Goal: Contribute content: Add original content to the website for others to see

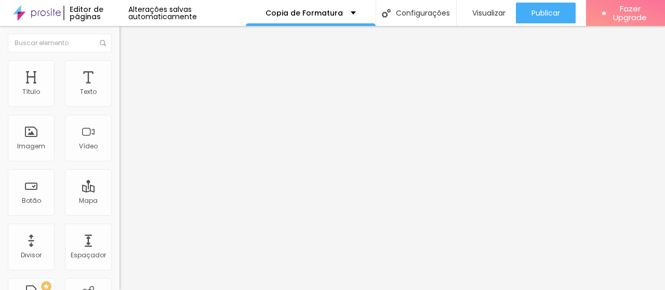
click at [119, 89] on span "Trocar imagem" at bounding box center [147, 85] width 57 height 9
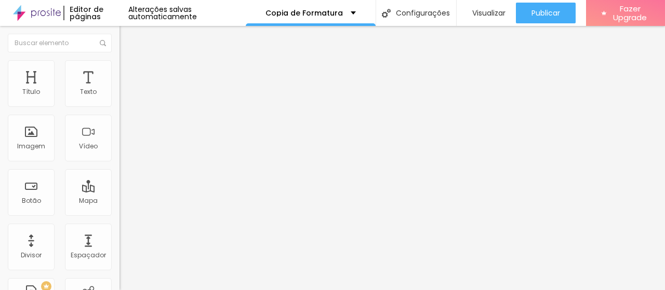
click at [119, 89] on span "Trocar imagem" at bounding box center [147, 85] width 57 height 9
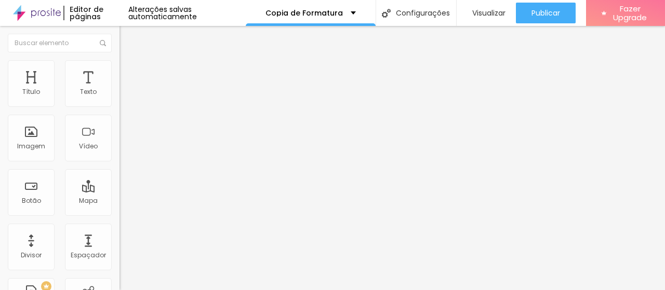
click at [129, 72] on span "Estilo" at bounding box center [137, 67] width 16 height 9
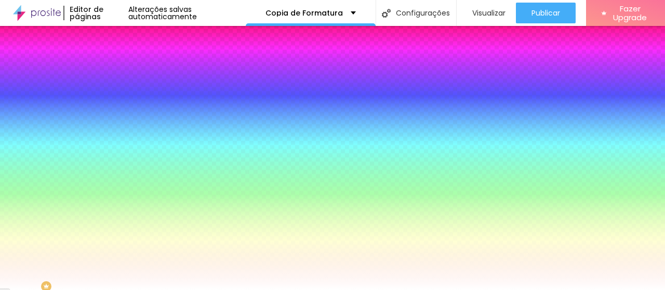
click at [119, 71] on li "Avançado" at bounding box center [178, 76] width 119 height 10
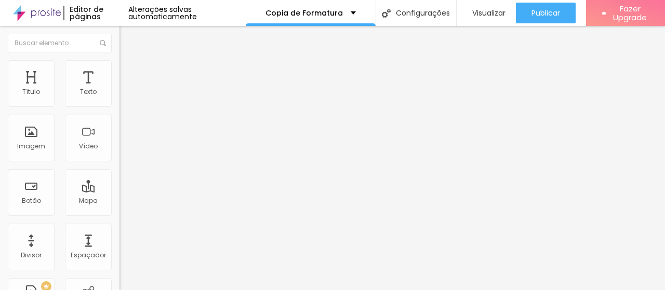
click at [119, 70] on li "Estilo" at bounding box center [178, 65] width 119 height 10
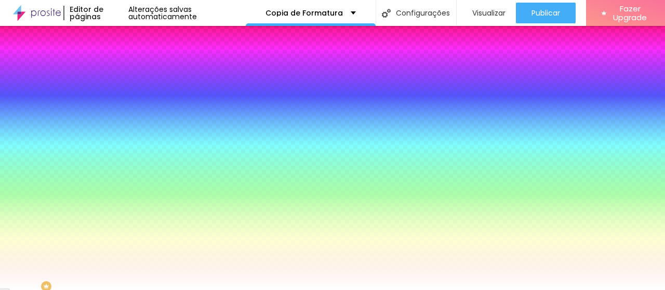
click at [119, 71] on img at bounding box center [123, 75] width 9 height 9
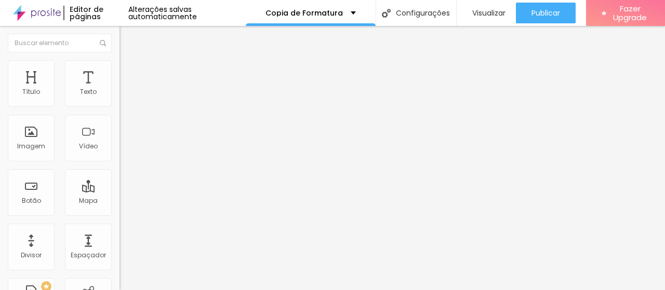
click at [119, 89] on span "Trocar imagem" at bounding box center [147, 85] width 57 height 9
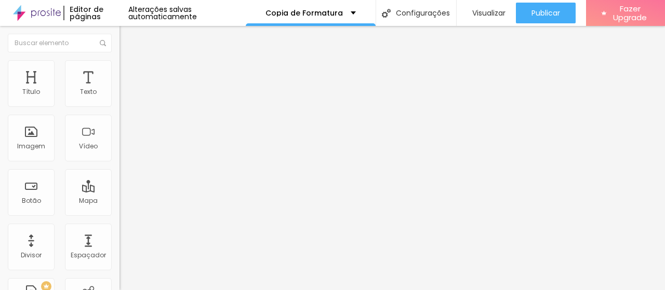
click at [119, 89] on span "Trocar imagem" at bounding box center [147, 85] width 57 height 9
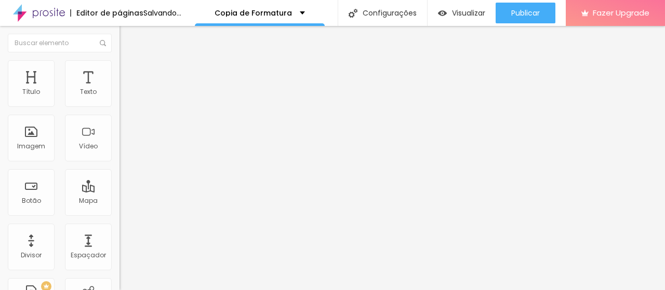
click at [119, 89] on span "Trocar imagem" at bounding box center [147, 85] width 57 height 9
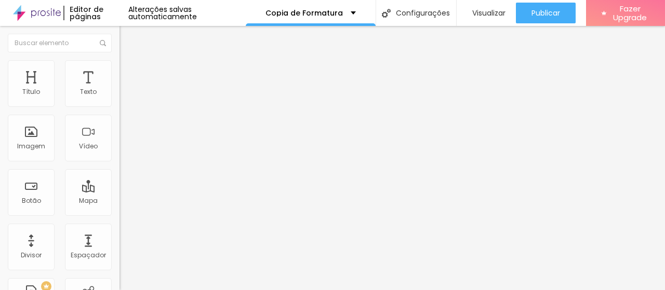
click at [119, 89] on span "Trocar imagem" at bounding box center [147, 85] width 57 height 9
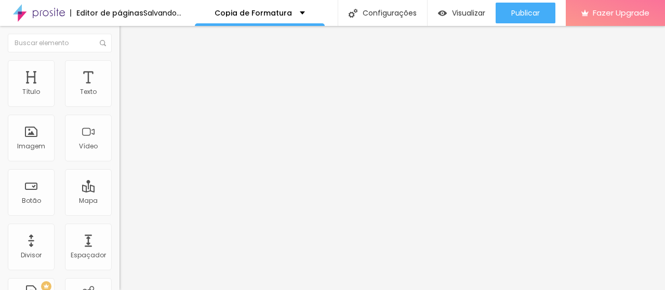
click at [119, 89] on span "Trocar imagem" at bounding box center [147, 85] width 57 height 9
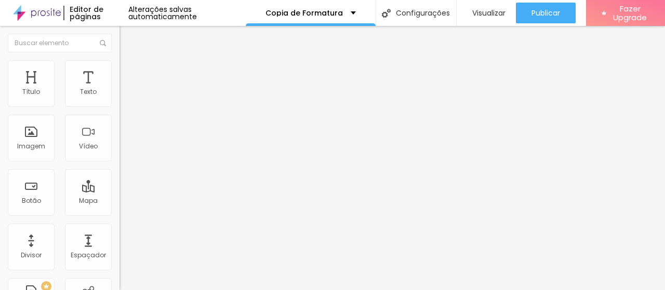
click at [119, 89] on span "Trocar imagem" at bounding box center [147, 85] width 57 height 9
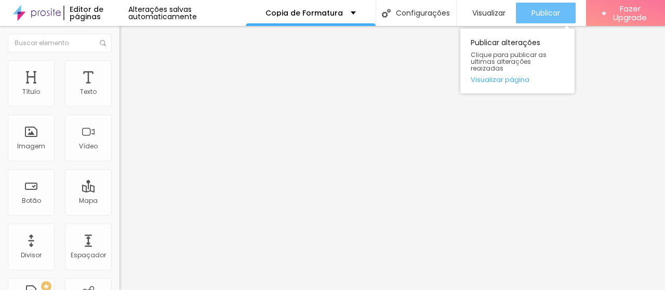
click at [541, 14] on span "Publicar" at bounding box center [545, 13] width 29 height 8
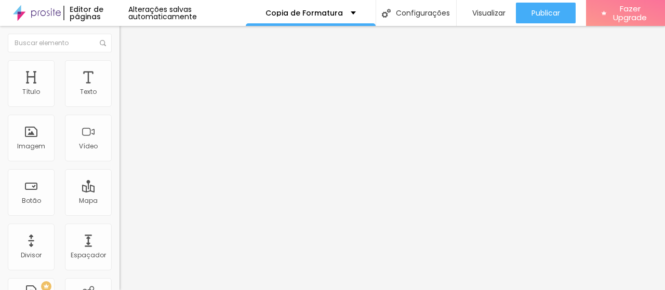
click at [119, 89] on span "Trocar imagem" at bounding box center [147, 85] width 57 height 9
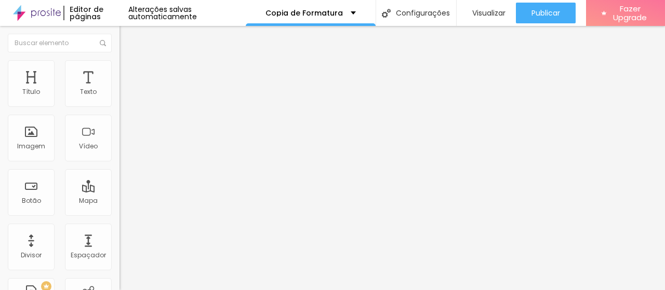
click at [119, 89] on span "Trocar imagem" at bounding box center [147, 85] width 57 height 9
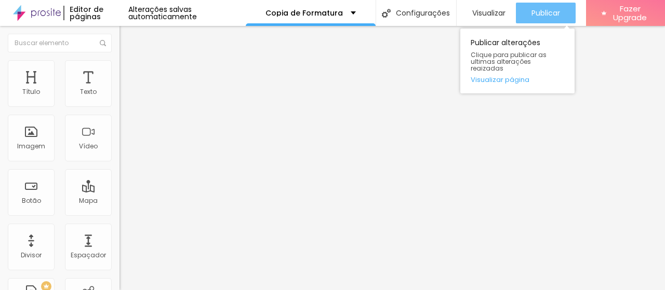
click at [546, 14] on span "Publicar" at bounding box center [545, 13] width 29 height 8
click at [538, 13] on span "Publicar" at bounding box center [545, 13] width 29 height 8
